Goal: Transaction & Acquisition: Book appointment/travel/reservation

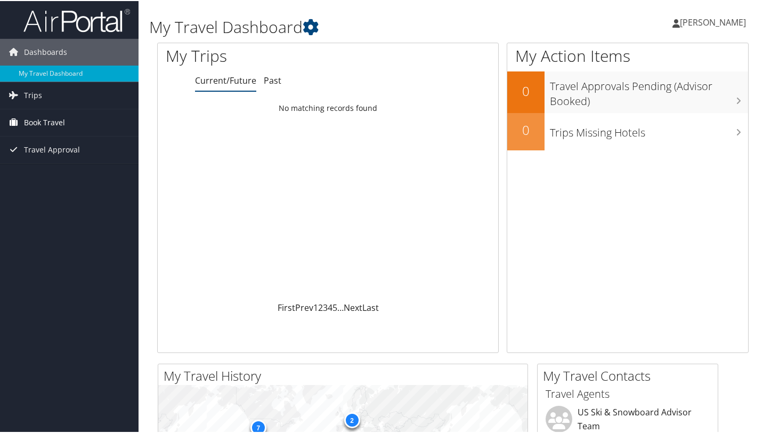
click at [37, 120] on span "Book Travel" at bounding box center [44, 121] width 41 height 27
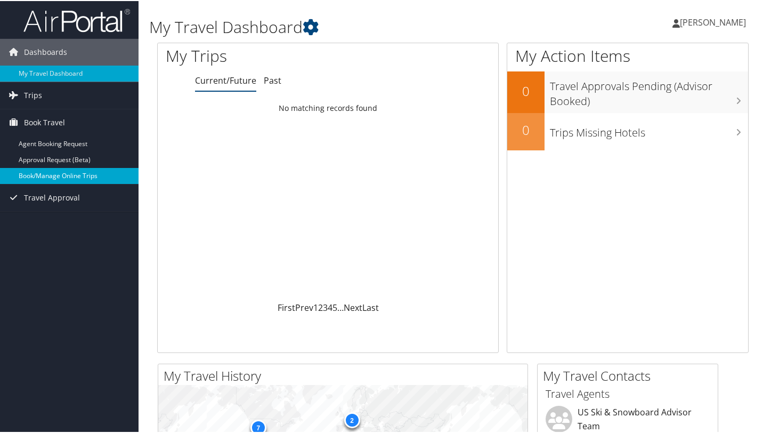
click at [61, 172] on link "Book/Manage Online Trips" at bounding box center [69, 175] width 139 height 16
